Goal: Register for event/course

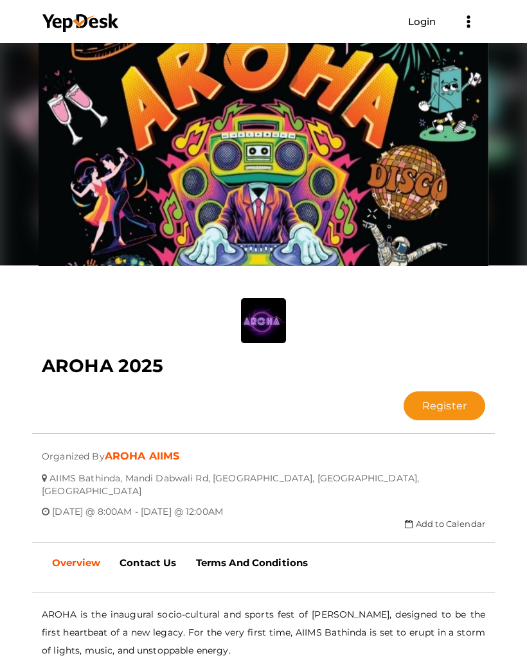
click at [459, 407] on button "Register" at bounding box center [445, 405] width 82 height 29
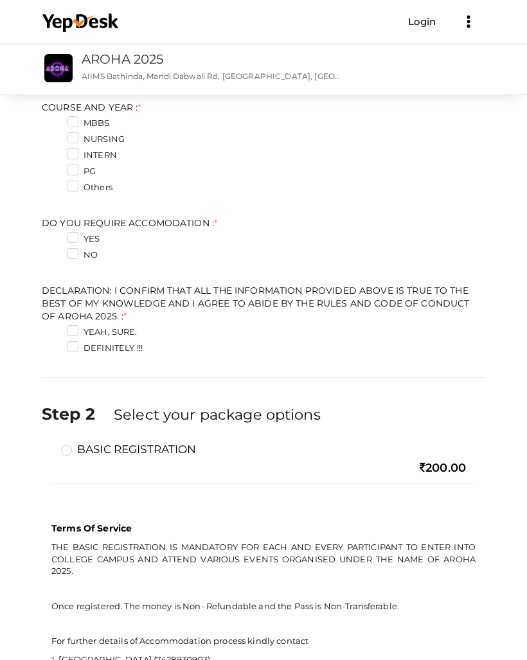
scroll to position [415, 0]
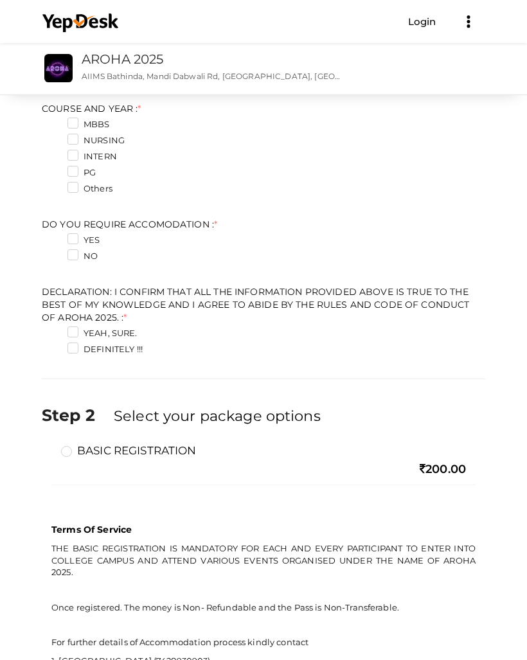
click at [65, 260] on div "NO" at bounding box center [263, 258] width 443 height 16
click at [76, 254] on label "NO" at bounding box center [82, 256] width 30 height 13
click at [55, 253] on ACCOMODATION\+1 "NO" at bounding box center [55, 253] width 0 height 0
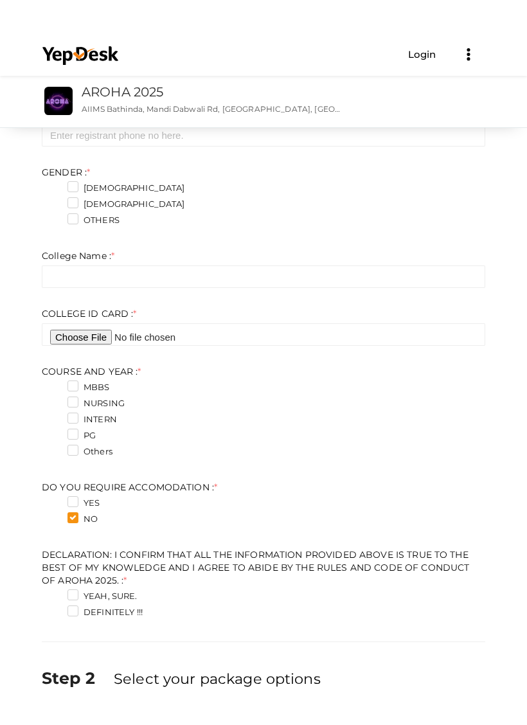
scroll to position [182, 0]
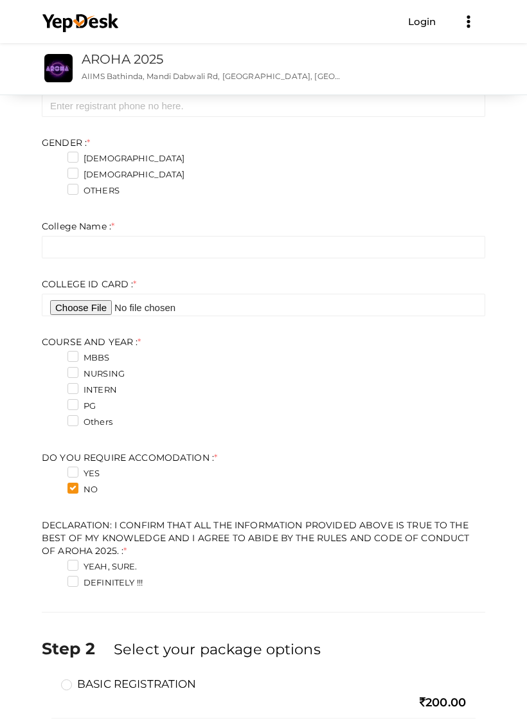
click at [73, 357] on label "MBBS" at bounding box center [88, 357] width 42 height 13
click at [55, 354] on YEAR\+0 "MBBS" at bounding box center [55, 354] width 0 height 0
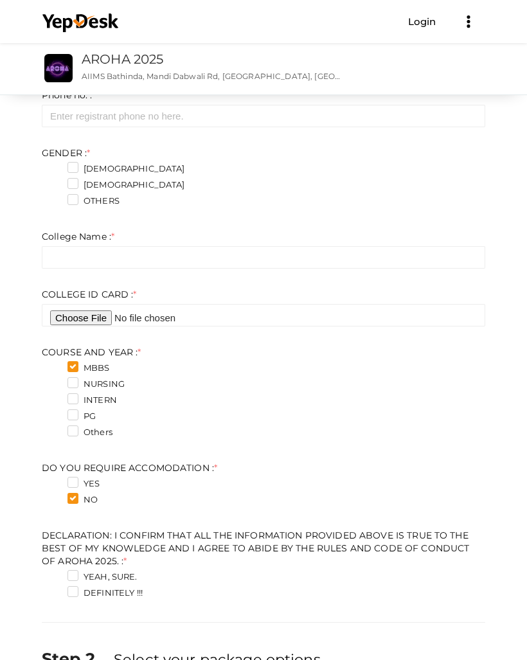
scroll to position [170, 0]
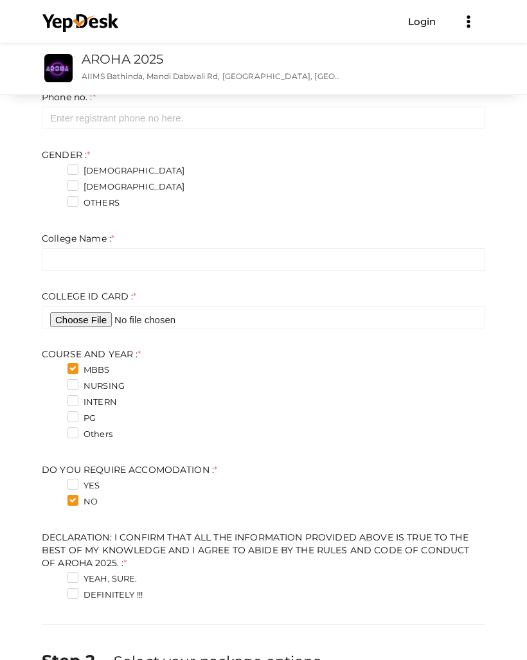
click at [75, 434] on label "Others" at bounding box center [89, 434] width 45 height 13
click at [55, 431] on YEAR\+4 "Others" at bounding box center [55, 431] width 0 height 0
click at [71, 433] on label "Others" at bounding box center [89, 434] width 45 height 13
click at [55, 431] on YEAR\+4 "Others" at bounding box center [55, 431] width 0 height 0
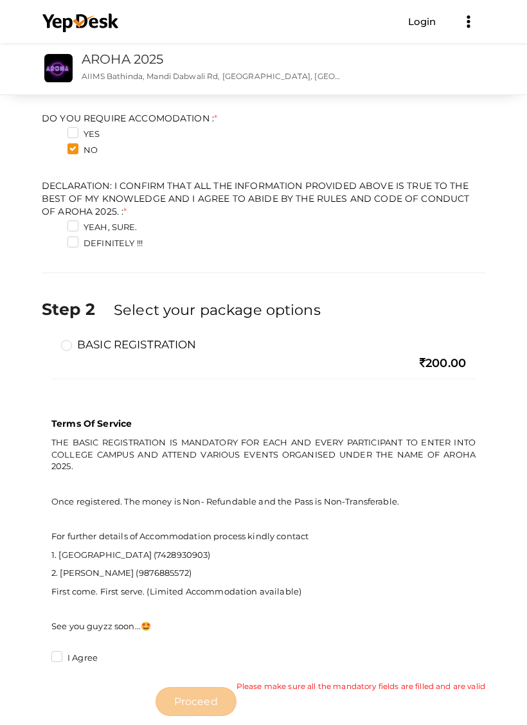
scroll to position [534, 0]
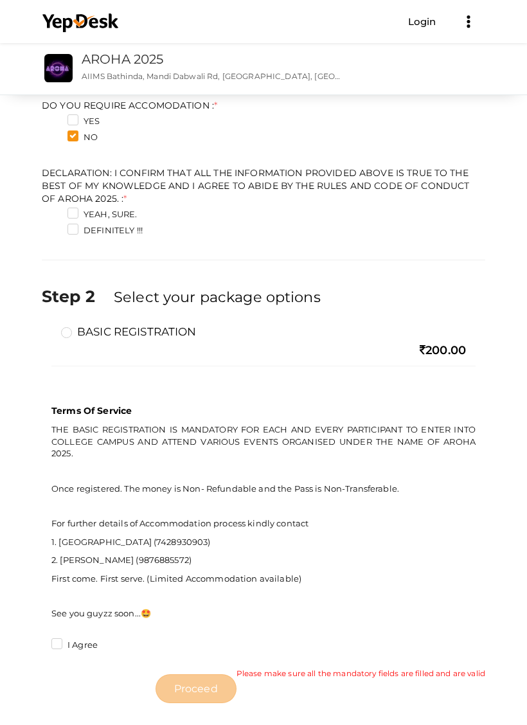
click at [66, 333] on label "BASIC REGISTRATION" at bounding box center [129, 331] width 136 height 15
click at [48, 326] on input "BASIC REGISTRATION" at bounding box center [48, 326] width 0 height 0
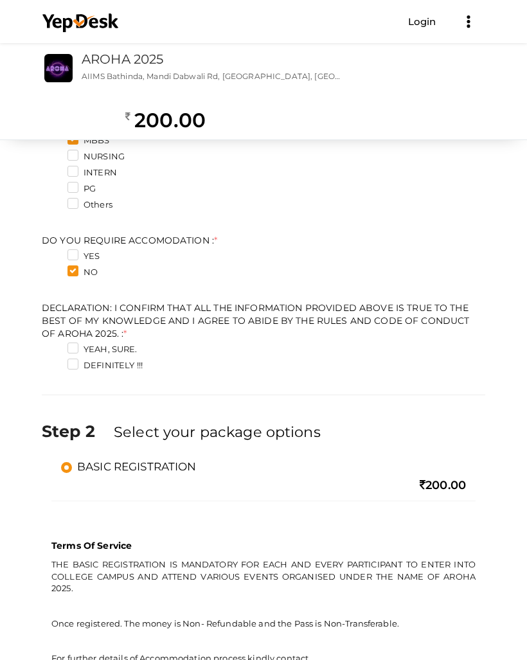
scroll to position [393, 0]
